Goal: Transaction & Acquisition: Purchase product/service

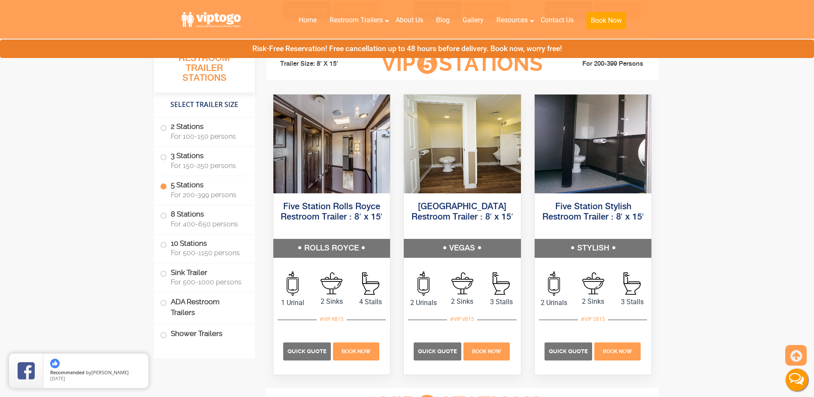
scroll to position [1287, 0]
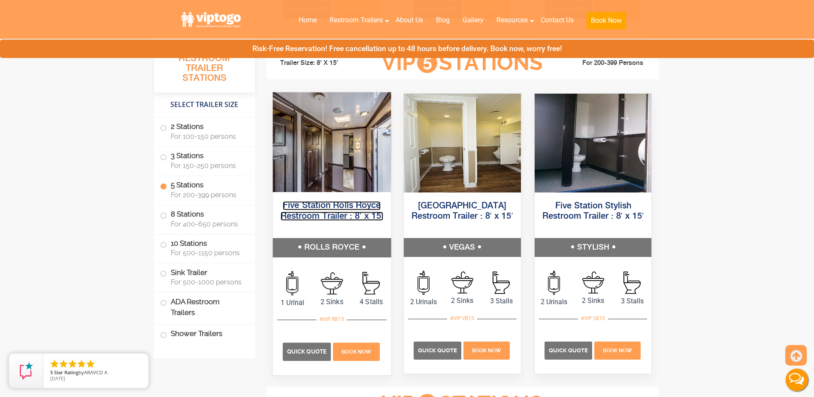
click at [312, 209] on link "Five Station Rolls Royce Restroom Trailer : 8′ x 15′" at bounding box center [331, 210] width 103 height 19
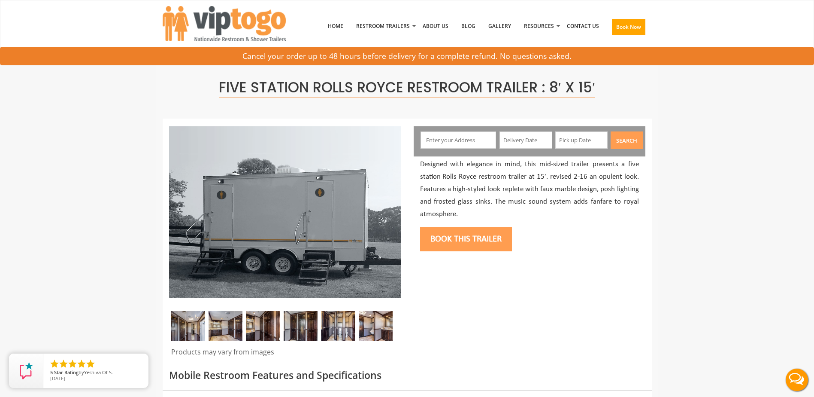
click at [191, 328] on img at bounding box center [188, 326] width 34 height 30
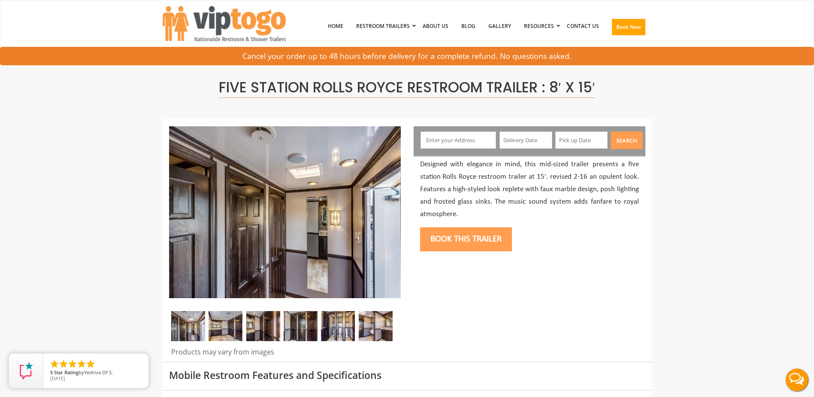
click at [221, 321] on img at bounding box center [226, 326] width 34 height 30
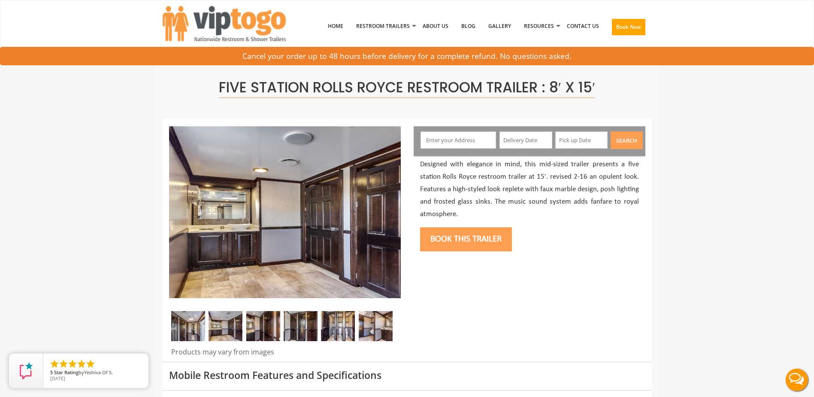
click at [258, 317] on img at bounding box center [263, 326] width 34 height 30
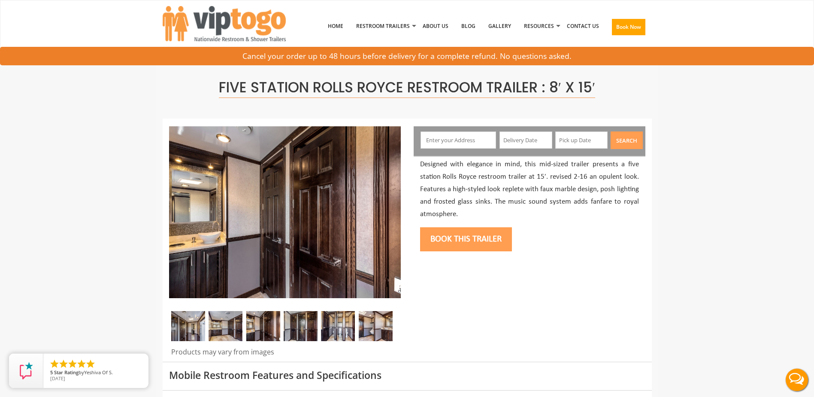
click at [302, 319] on img at bounding box center [301, 326] width 34 height 30
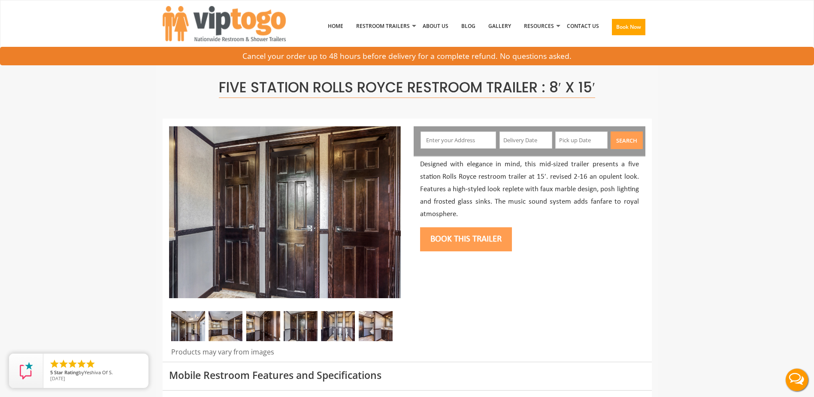
click at [339, 318] on img at bounding box center [338, 326] width 34 height 30
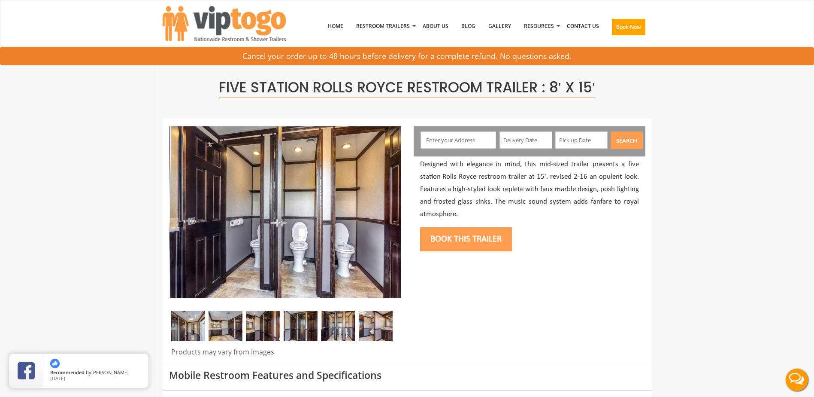
click at [379, 321] on img at bounding box center [376, 326] width 34 height 30
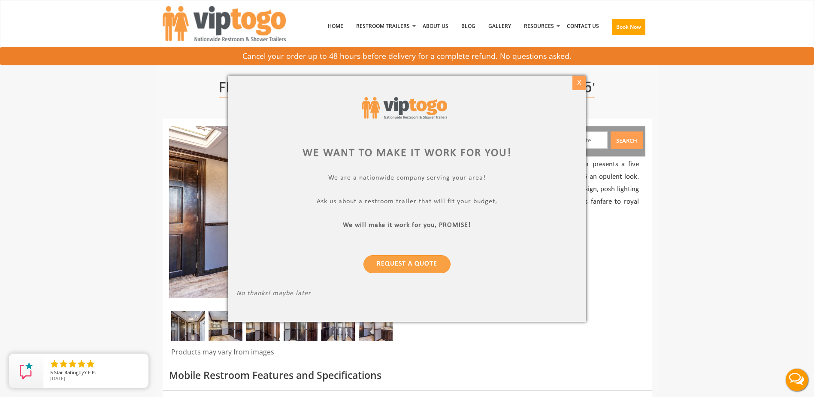
click at [581, 82] on div "X" at bounding box center [579, 83] width 13 height 15
